Goal: Task Accomplishment & Management: Manage account settings

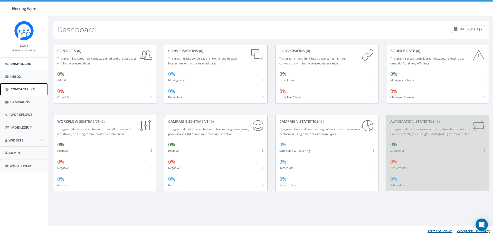
click at [21, 89] on span "Contacts" at bounding box center [20, 89] width 18 height 5
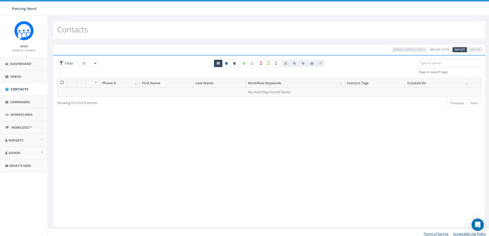
click at [455, 47] on span "Import" at bounding box center [459, 49] width 11 height 4
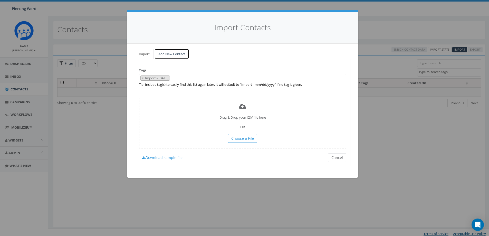
click at [166, 55] on link "Add New Contact" at bounding box center [171, 54] width 35 height 11
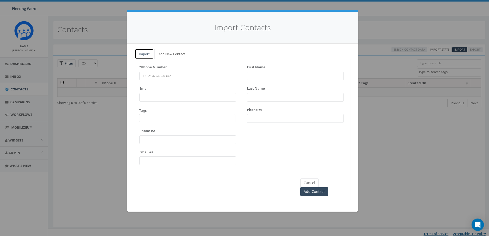
click at [143, 49] on link "Import" at bounding box center [144, 54] width 19 height 11
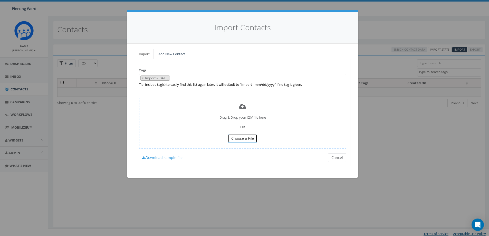
click at [241, 141] on span "Choose a File" at bounding box center [242, 138] width 23 height 5
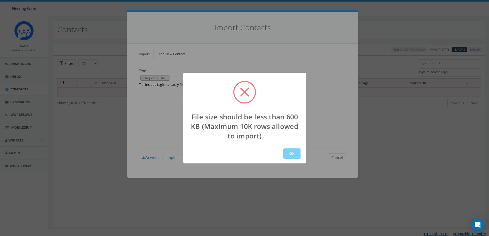
click at [295, 160] on div "OK" at bounding box center [244, 154] width 123 height 20
click at [293, 155] on button "OK" at bounding box center [291, 153] width 17 height 10
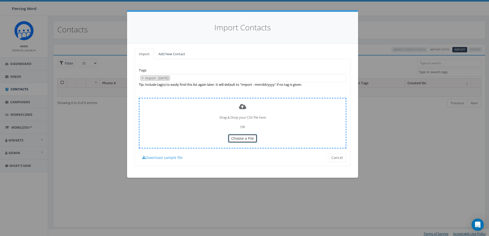
click at [247, 137] on span "Choose a File" at bounding box center [242, 138] width 23 height 5
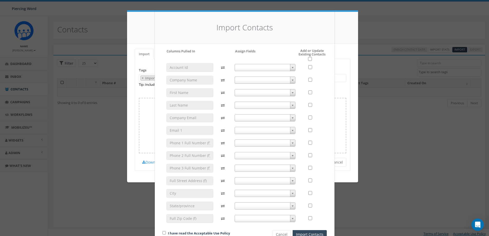
scroll to position [16, 0]
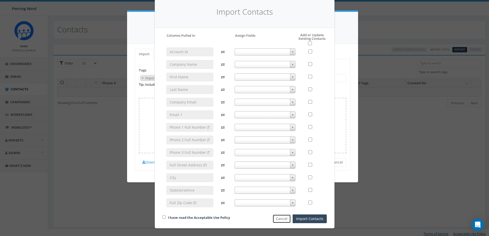
click at [276, 218] on button "Cancel" at bounding box center [281, 218] width 18 height 9
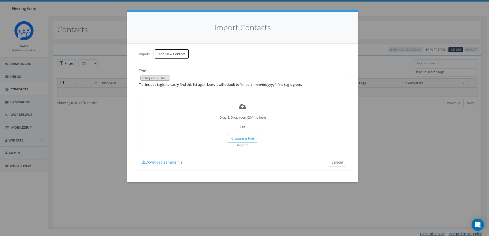
click at [170, 53] on link "Add New Contact" at bounding box center [171, 54] width 35 height 11
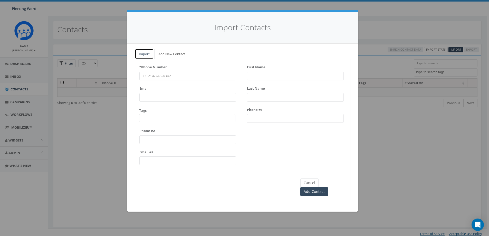
click at [146, 55] on link "Import" at bounding box center [144, 54] width 19 height 11
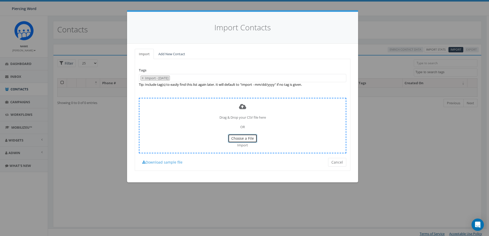
click at [243, 135] on button "Choose a File" at bounding box center [242, 138] width 29 height 9
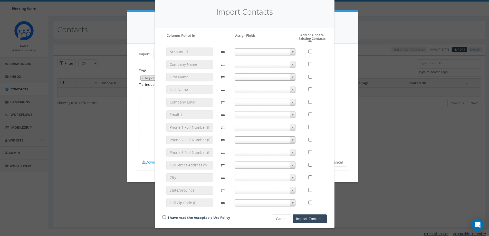
scroll to position [0, 0]
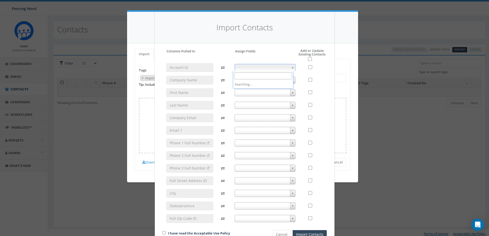
click at [291, 67] on b at bounding box center [292, 67] width 2 height 1
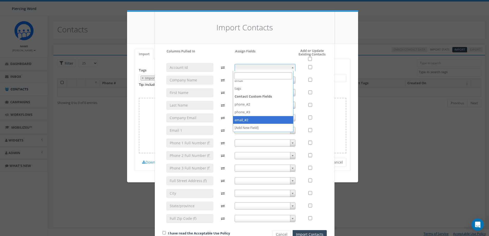
select select "email_#2"
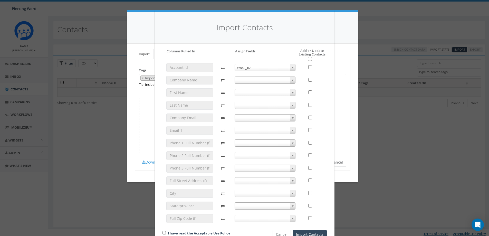
drag, startPoint x: 250, startPoint y: 121, endPoint x: 243, endPoint y: 101, distance: 20.9
click at [243, 101] on div "email_#2 email_#2" at bounding box center [265, 145] width 69 height 164
click at [264, 65] on span "email_#2" at bounding box center [265, 67] width 60 height 7
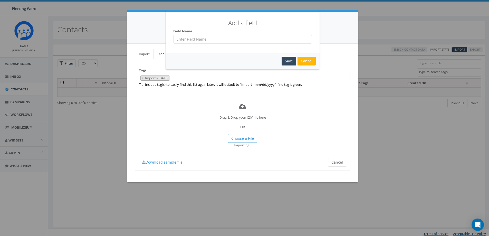
click at [219, 39] on input "text" at bounding box center [242, 39] width 139 height 9
type input "Company Name"
click at [290, 61] on div "Save" at bounding box center [288, 61] width 15 height 9
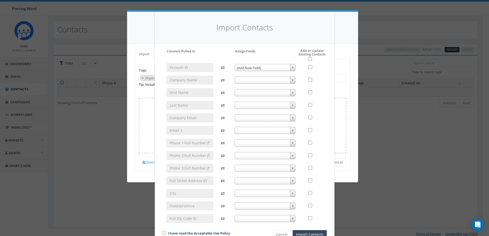
click at [281, 71] on body "Piercing Word Piercing Word Profile Sign Out 0.00 % of Available Amount Used Yo…" at bounding box center [244, 118] width 489 height 236
click at [269, 66] on span "[Add New Field]" at bounding box center [265, 67] width 60 height 7
click at [278, 69] on span "[Add New Field]" at bounding box center [265, 67] width 60 height 7
click at [280, 67] on span "[Add New Field]" at bounding box center [265, 67] width 60 height 7
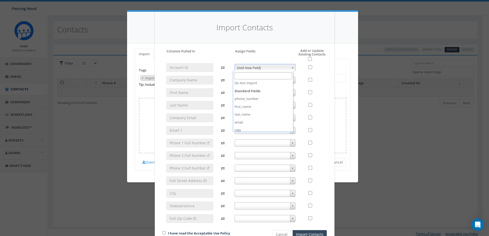
scroll to position [0, 0]
click at [307, 49] on h5 "Add or Update Existing Contacts" at bounding box center [307, 55] width 40 height 12
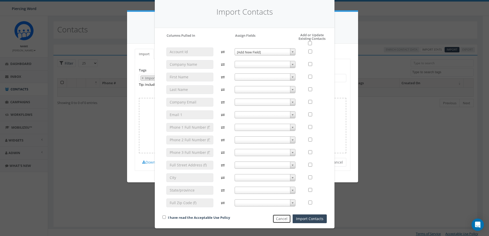
click at [282, 216] on button "Cancel" at bounding box center [281, 218] width 18 height 9
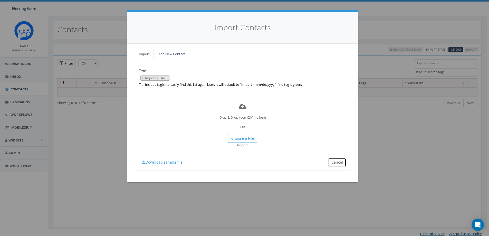
click at [332, 160] on button "Cancel" at bounding box center [337, 162] width 18 height 9
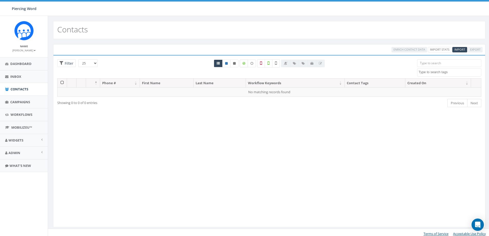
click at [246, 65] on label at bounding box center [244, 64] width 8 height 8
checkbox input "true"
drag, startPoint x: 246, startPoint y: 65, endPoint x: 253, endPoint y: 65, distance: 7.2
click at [253, 65] on div at bounding box center [248, 64] width 16 height 8
click at [253, 65] on icon at bounding box center [251, 63] width 3 height 3
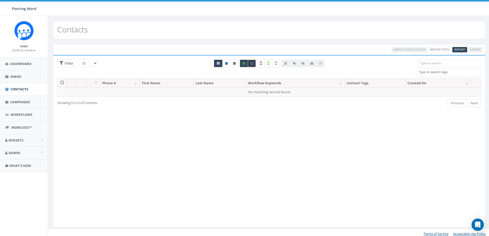
click at [253, 65] on icon at bounding box center [251, 63] width 3 height 3
checkbox input "false"
click at [243, 64] on icon at bounding box center [243, 63] width 3 height 3
checkbox input "false"
click at [40, 152] on link "Admin" at bounding box center [24, 153] width 48 height 13
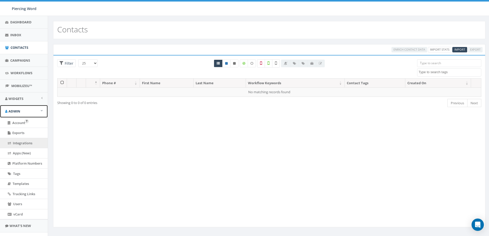
scroll to position [52, 0]
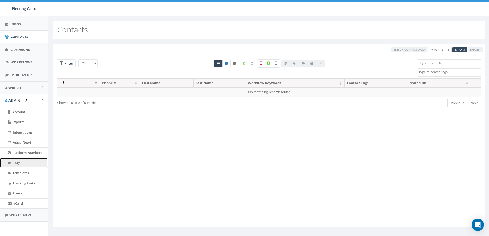
click at [25, 164] on link "Tags" at bounding box center [24, 163] width 48 height 10
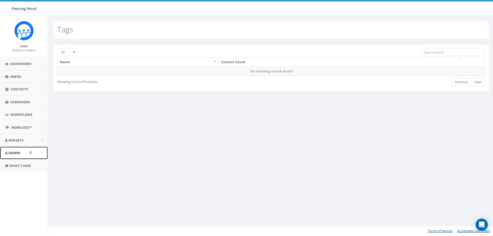
click at [41, 151] on link "Admin" at bounding box center [24, 153] width 48 height 13
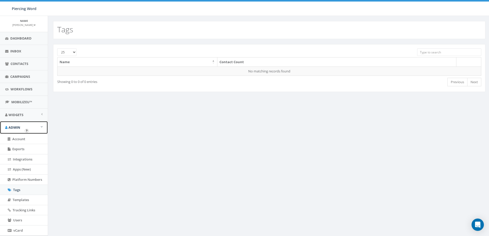
scroll to position [33, 0]
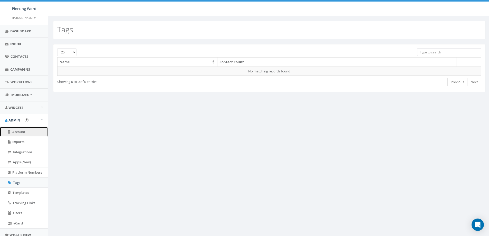
click at [24, 132] on span "Account" at bounding box center [18, 131] width 13 height 5
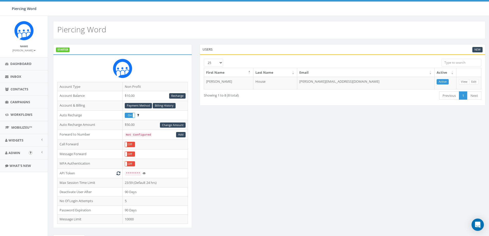
click at [30, 152] on img "Open In-App Guide" at bounding box center [31, 153] width 4 height 4
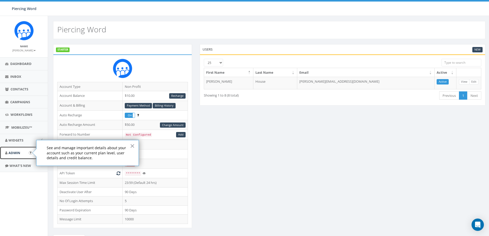
click at [27, 152] on link "Admin" at bounding box center [24, 153] width 48 height 13
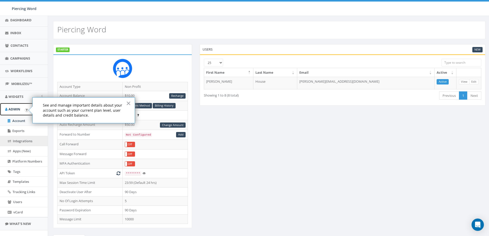
scroll to position [44, 0]
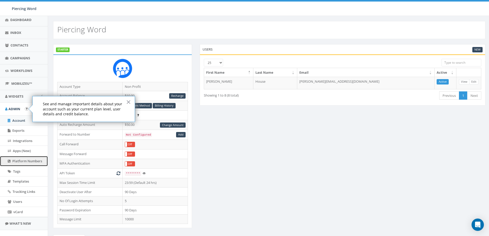
click at [28, 159] on span "Platform Numbers" at bounding box center [27, 161] width 30 height 5
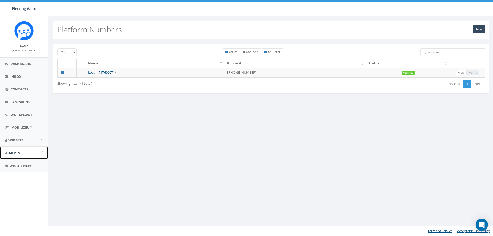
click at [39, 152] on link "Admin" at bounding box center [24, 153] width 48 height 13
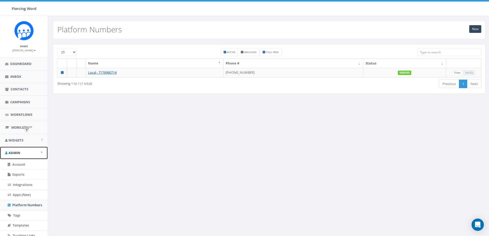
scroll to position [52, 0]
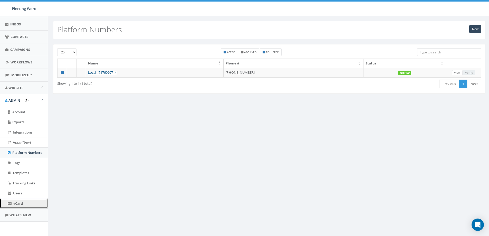
click at [20, 202] on span "vCard" at bounding box center [17, 203] width 9 height 5
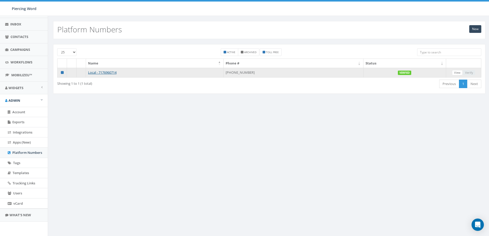
drag, startPoint x: 262, startPoint y: 73, endPoint x: 236, endPoint y: 74, distance: 27.0
click at [236, 74] on td "[PHONE_NUMBER]" at bounding box center [293, 73] width 140 height 10
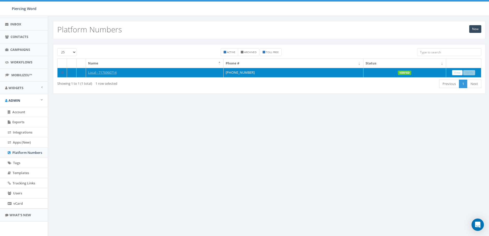
click at [257, 75] on td "[PHONE_NUMBER]" at bounding box center [293, 73] width 140 height 10
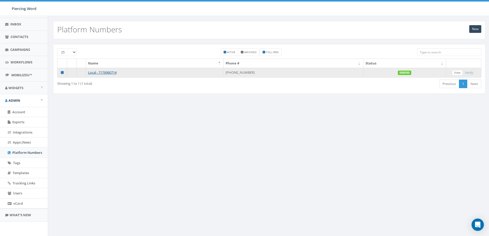
drag, startPoint x: 263, startPoint y: 73, endPoint x: 239, endPoint y: 74, distance: 24.1
click at [239, 74] on td "[PHONE_NUMBER]" at bounding box center [293, 73] width 140 height 10
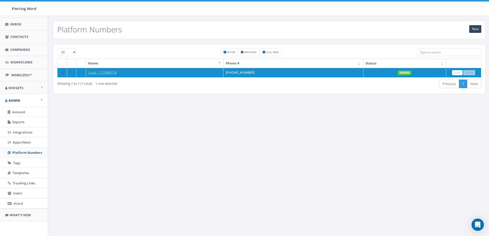
copy td "[PHONE_NUMBER]"
click at [260, 87] on div "First Previous 1 Next Last" at bounding box center [359, 84] width 244 height 11
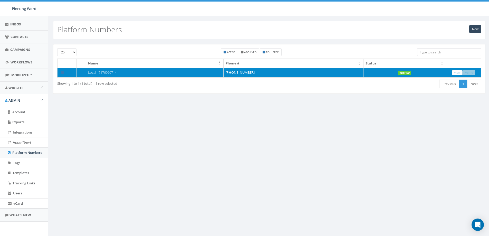
drag, startPoint x: 263, startPoint y: 71, endPoint x: 236, endPoint y: 74, distance: 27.9
click at [236, 74] on td "[PHONE_NUMBER]" at bounding box center [293, 73] width 140 height 10
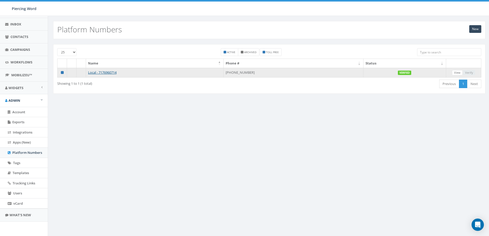
copy td "[PHONE_NUMBER]"
